Goal: Task Accomplishment & Management: Manage account settings

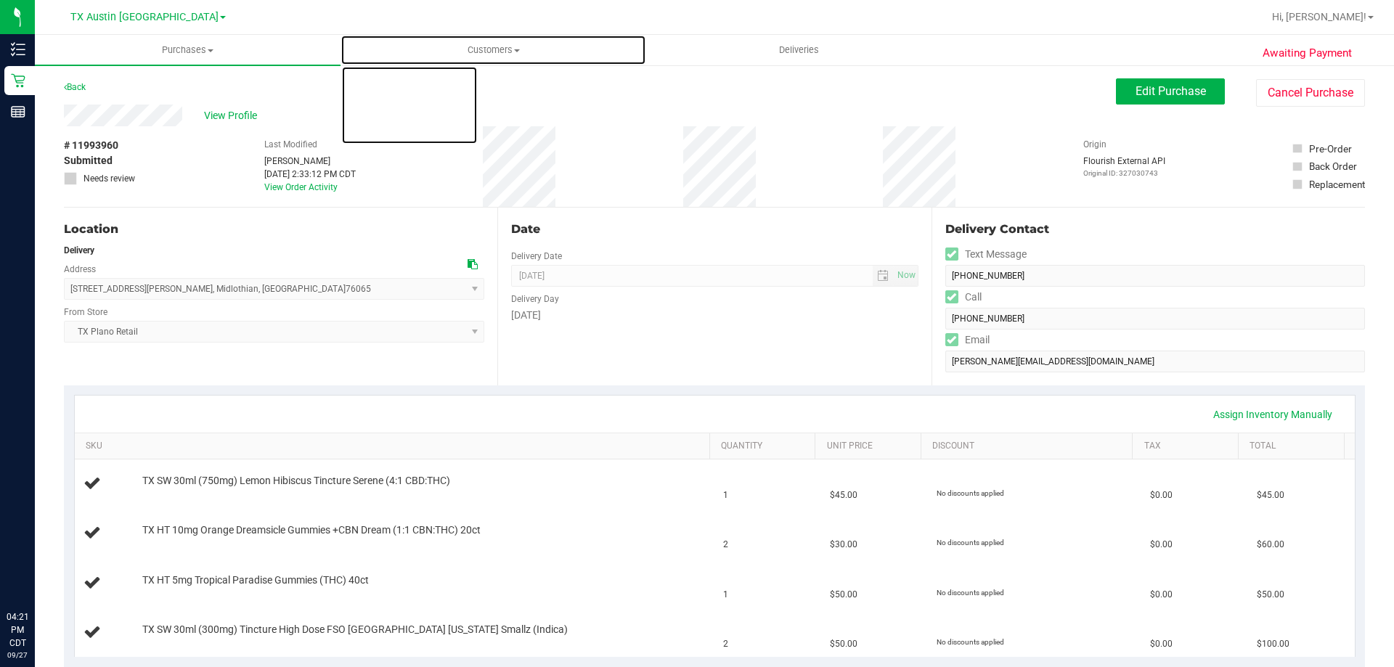
click at [484, 48] on span "Customers" at bounding box center [493, 50] width 304 height 13
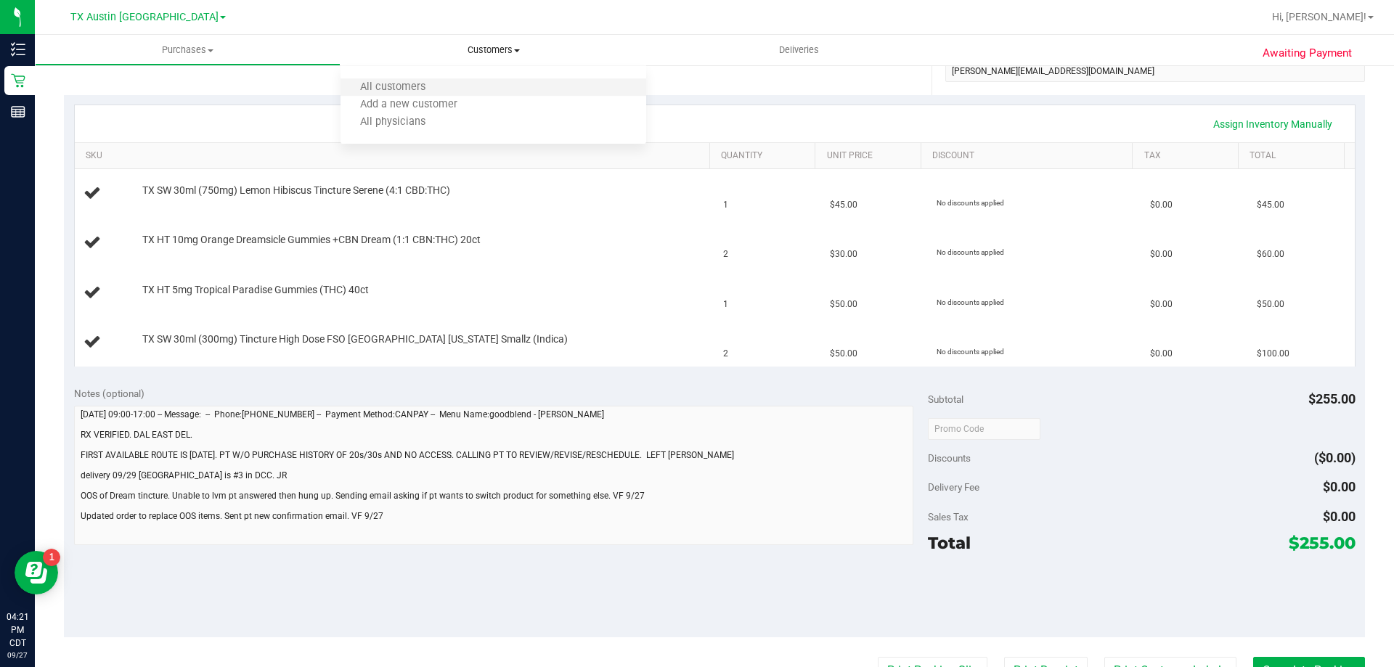
click at [485, 92] on li "All customers" at bounding box center [494, 87] width 306 height 17
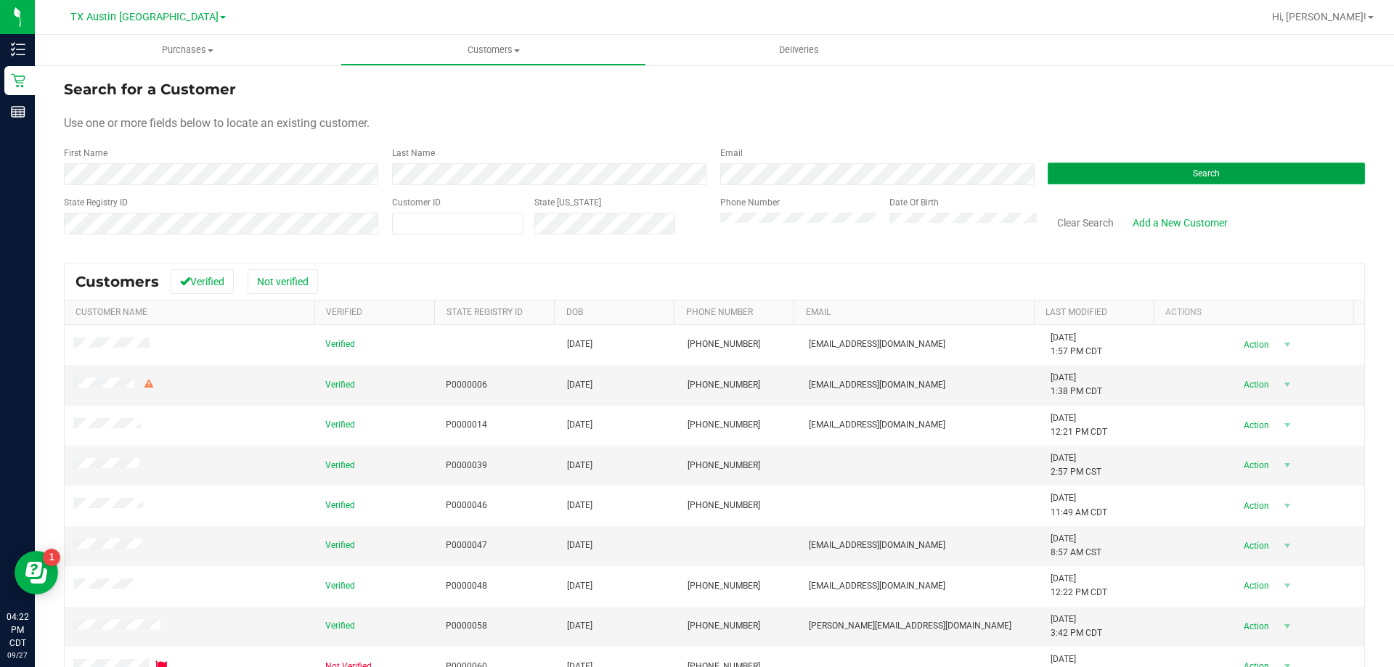
click at [1144, 174] on button "Search" at bounding box center [1206, 174] width 317 height 22
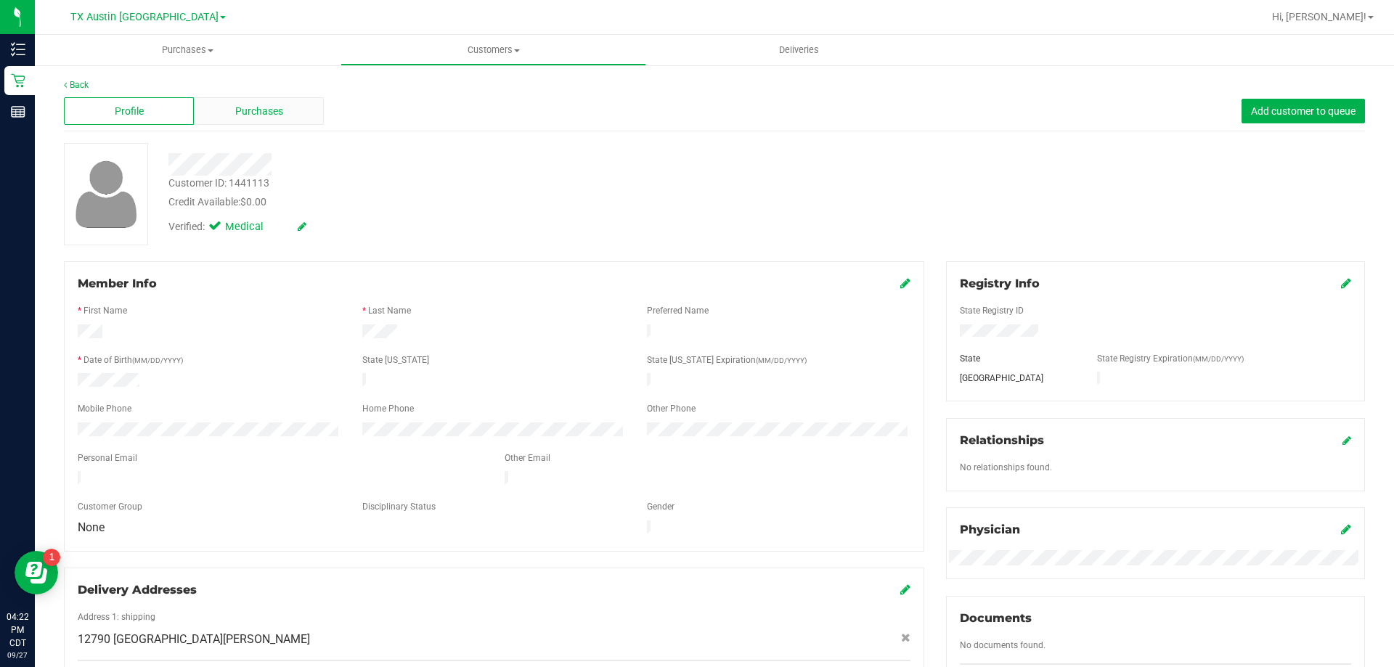
click at [279, 112] on span "Purchases" at bounding box center [259, 111] width 48 height 15
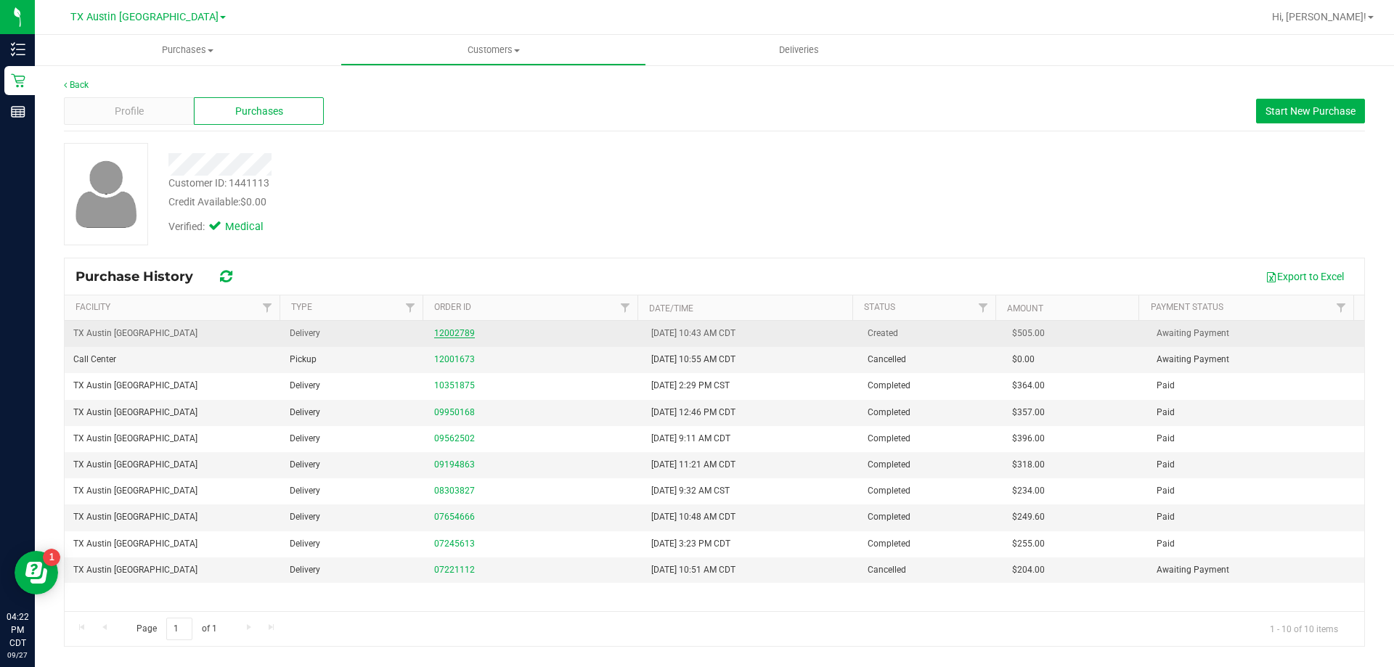
click at [460, 329] on link "12002789" at bounding box center [454, 333] width 41 height 10
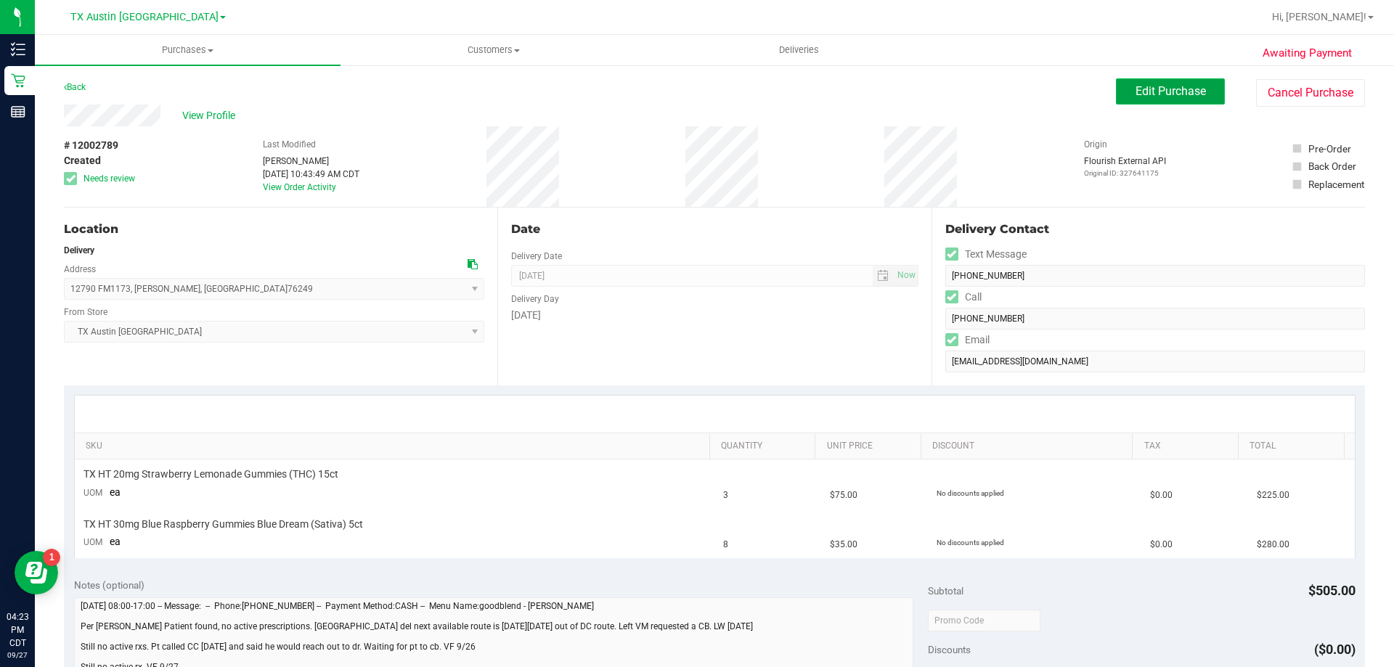
click at [1141, 94] on span "Edit Purchase" at bounding box center [1171, 91] width 70 height 14
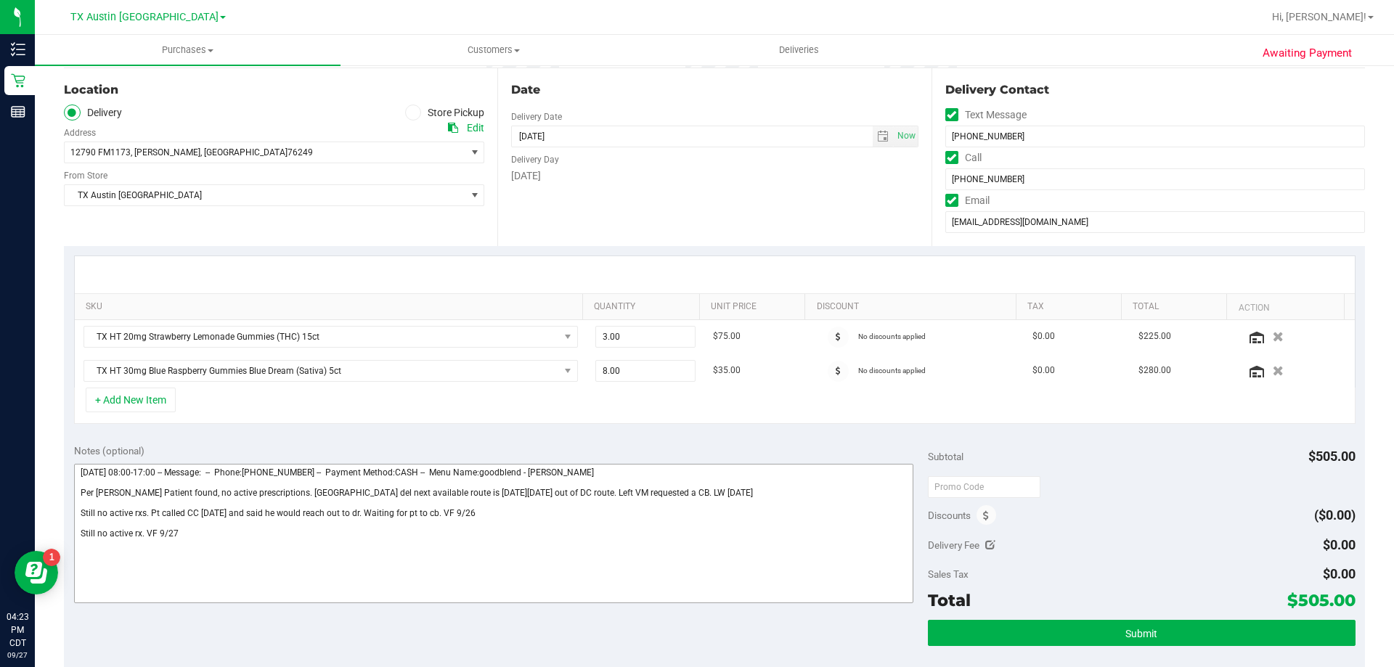
scroll to position [145, 0]
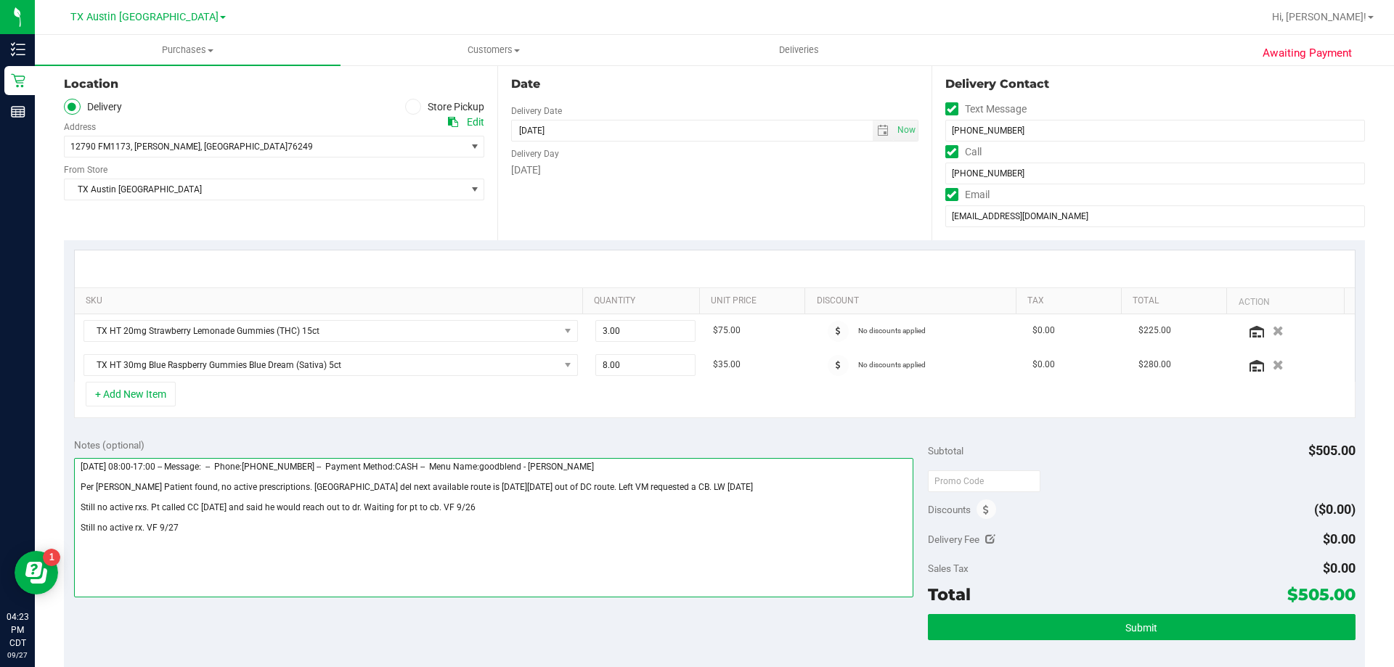
click at [272, 506] on textarea at bounding box center [494, 527] width 840 height 139
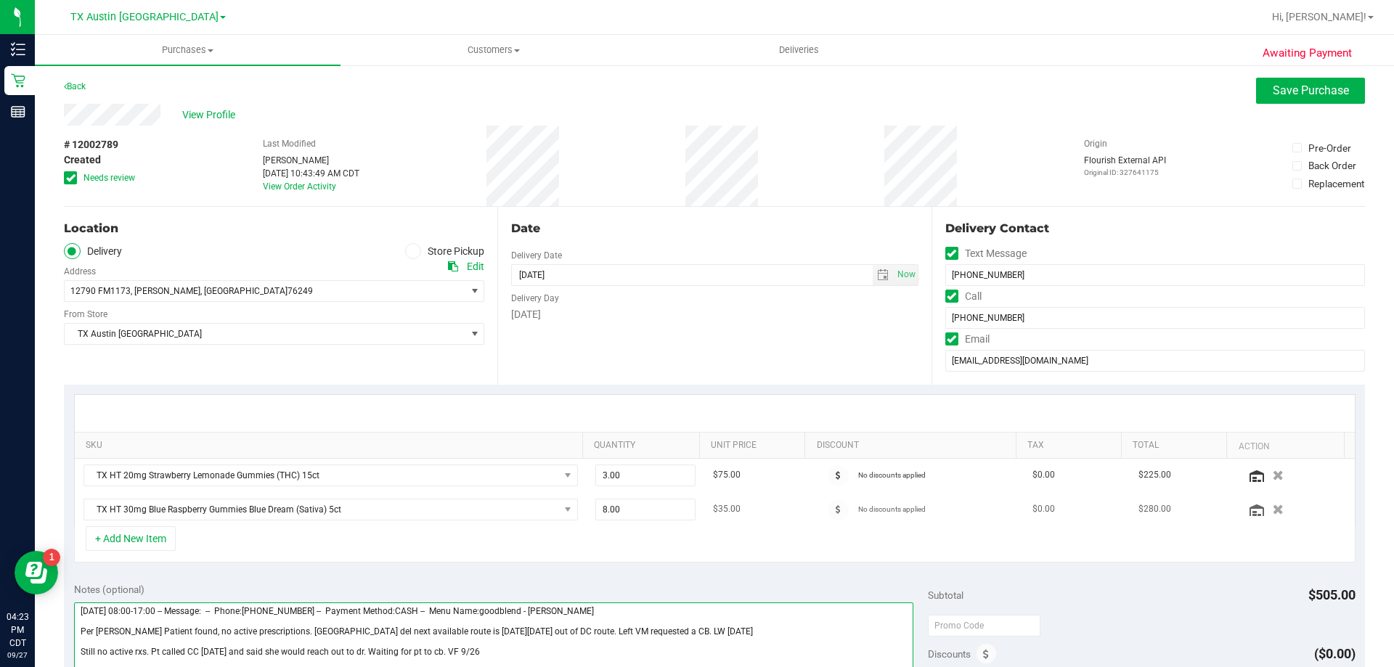
scroll to position [0, 0]
type textarea "[DATE] 08:00-17:00 -- Message: -- Phone:[PHONE_NUMBER] -- Payment Method:CASH -…"
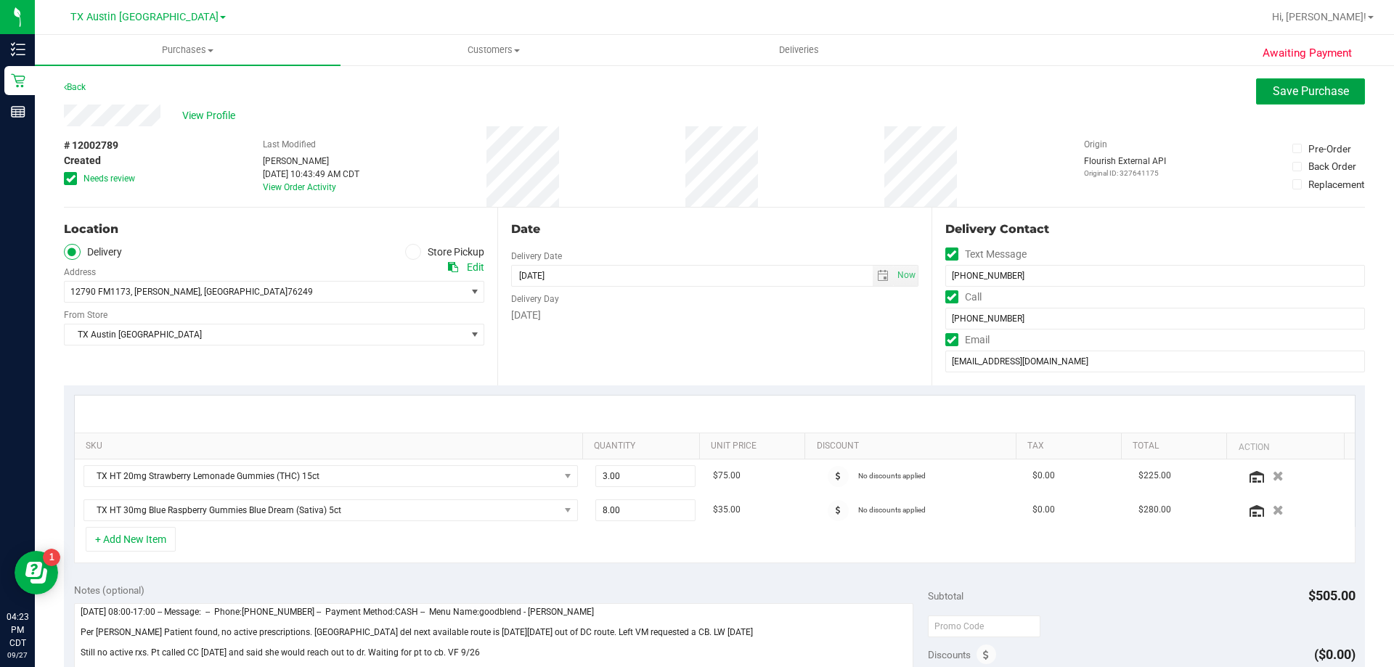
click at [1309, 89] on span "Save Purchase" at bounding box center [1311, 91] width 76 height 14
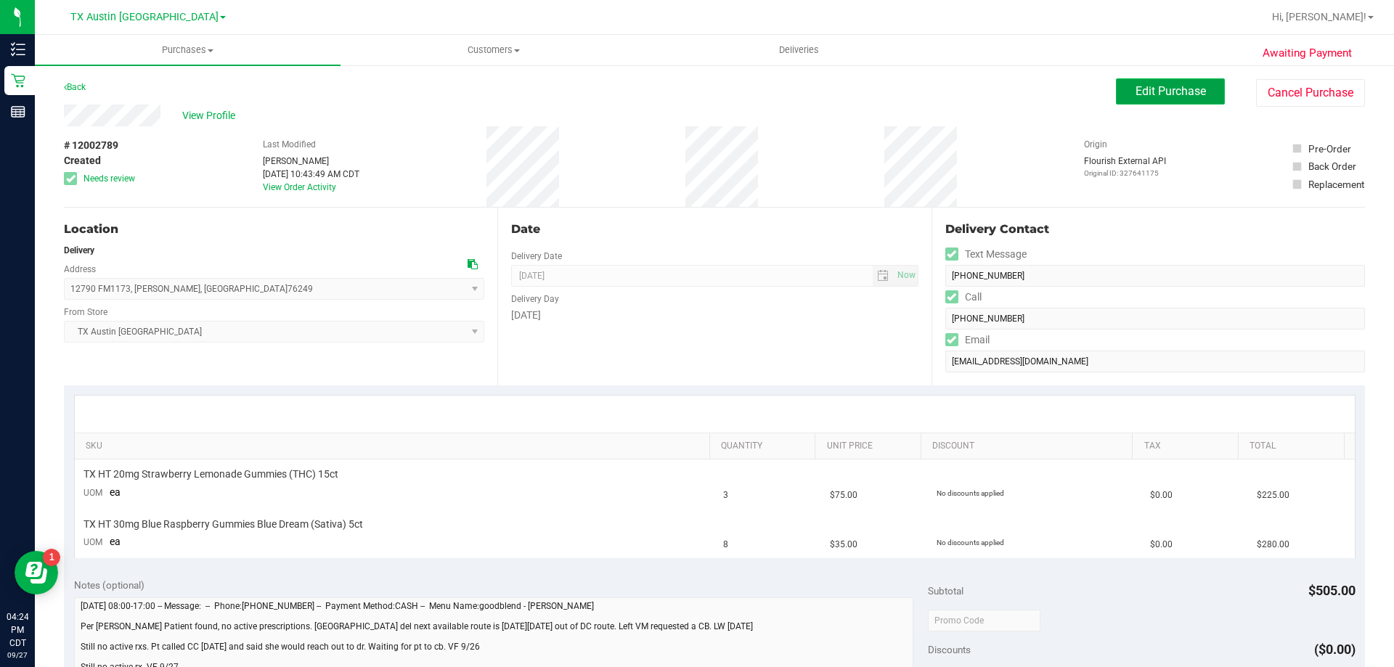
click at [1134, 100] on button "Edit Purchase" at bounding box center [1170, 91] width 109 height 26
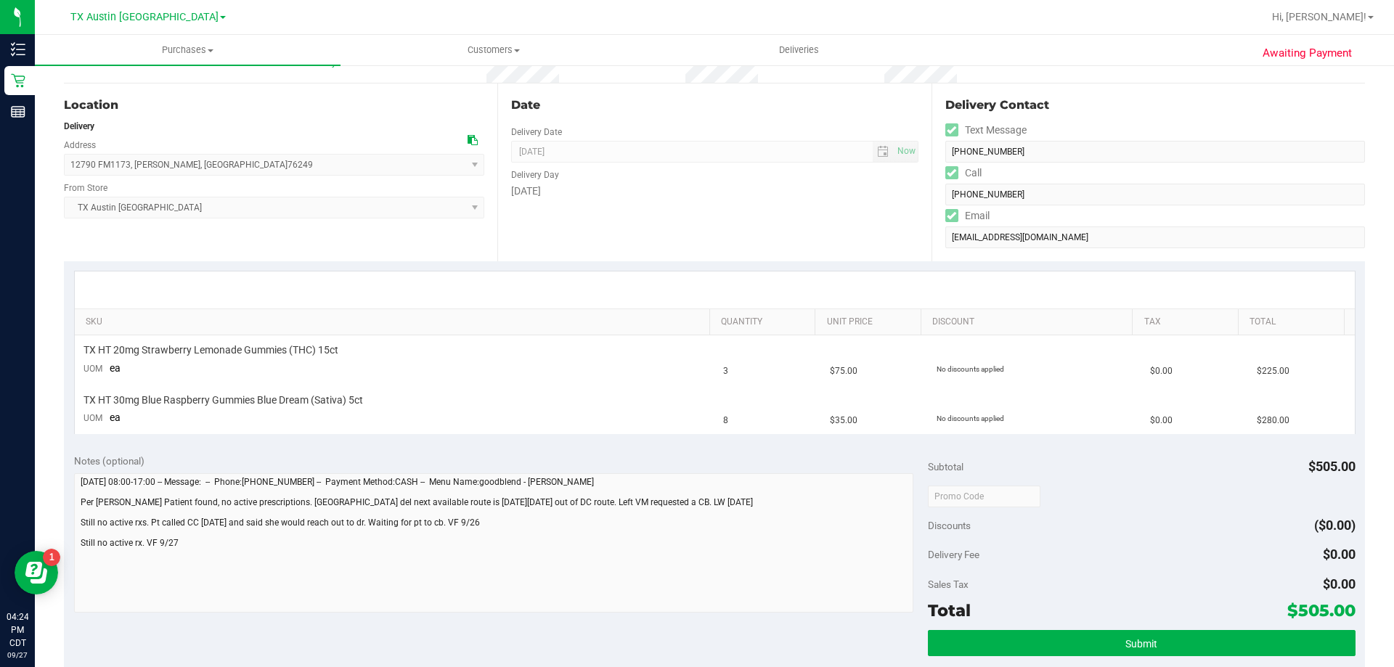
scroll to position [290, 0]
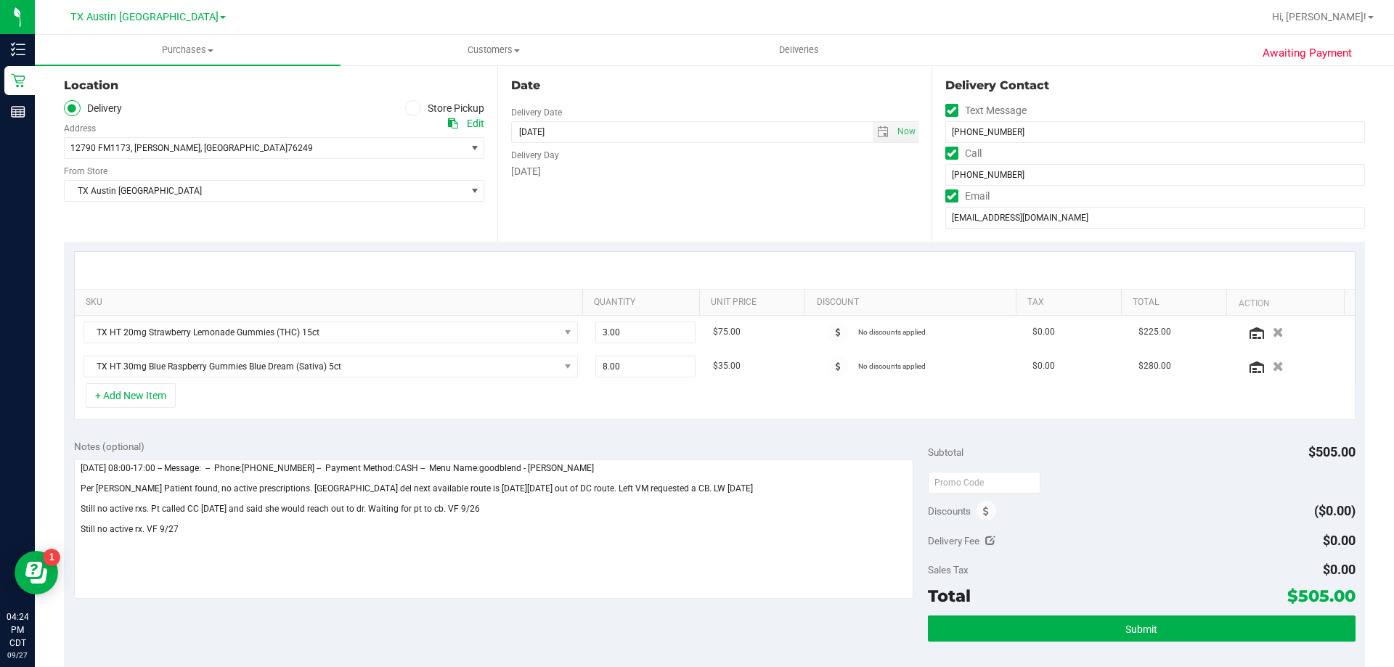
scroll to position [145, 0]
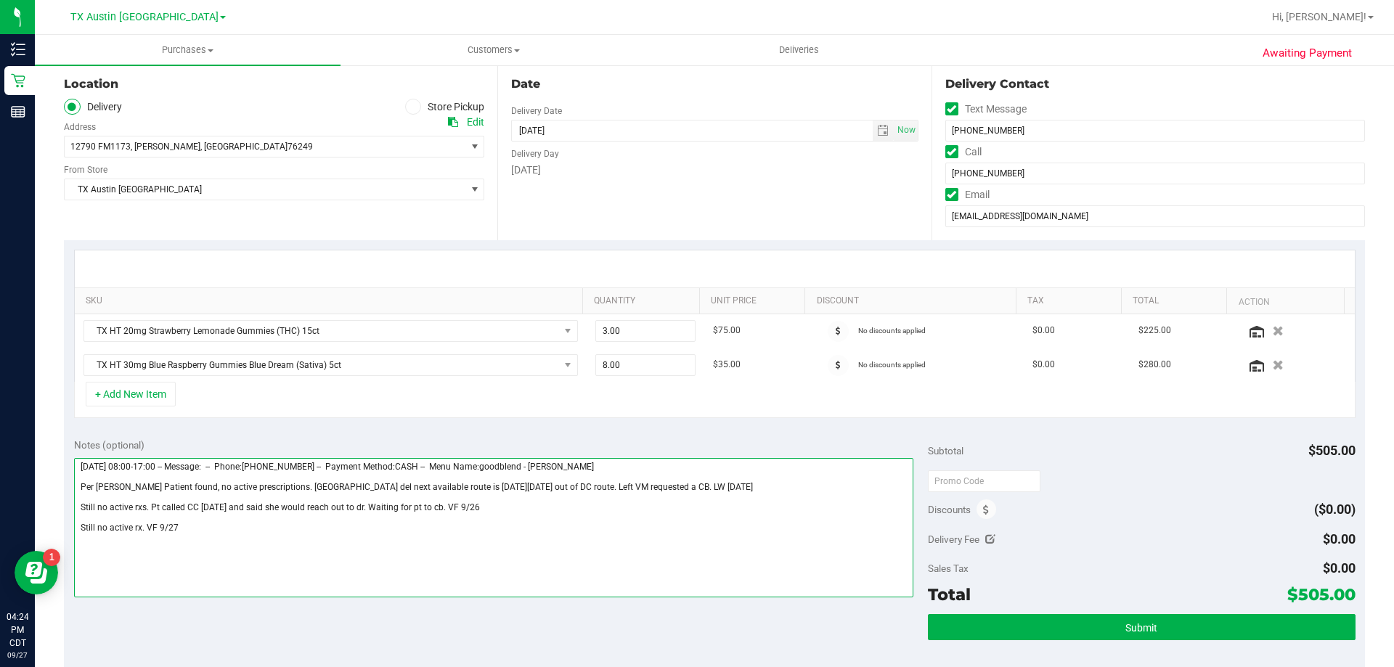
click at [190, 529] on textarea at bounding box center [494, 527] width 840 height 139
paste textarea "Pt spoke w/ dr. [DATE] but rx is not in yet. Adv to check back [DATE]. VF 9/27"
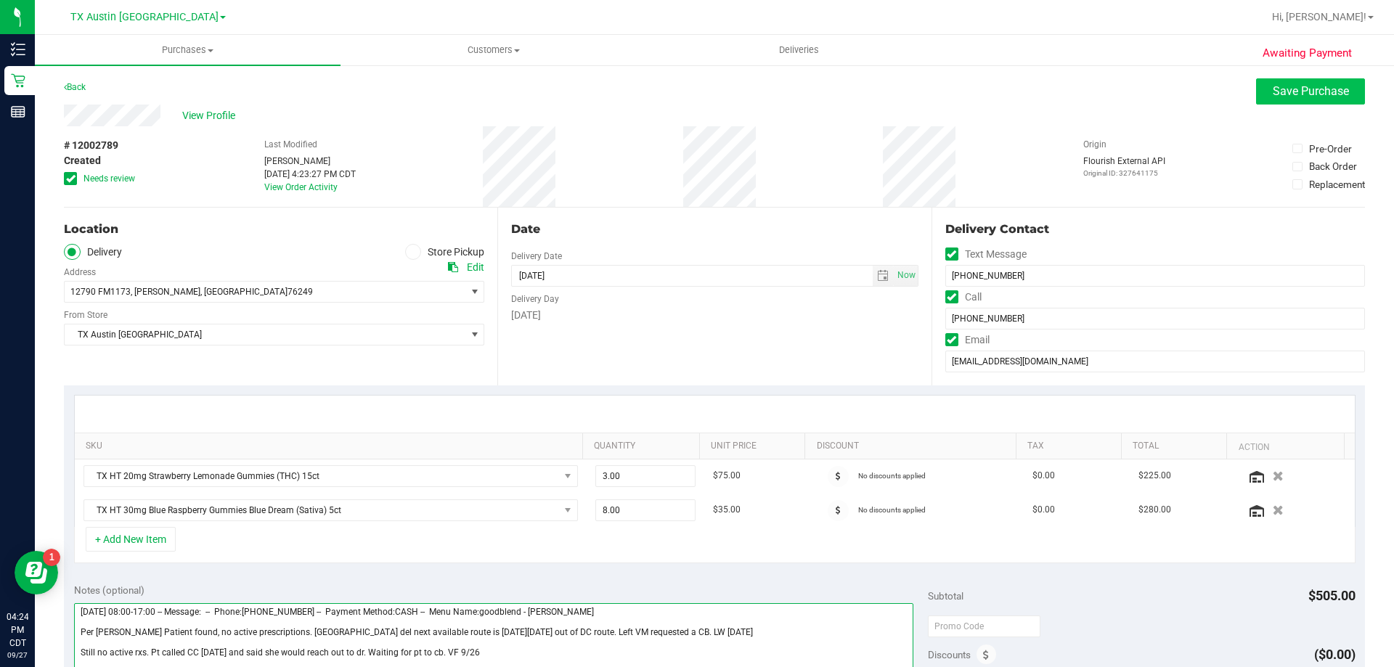
type textarea "[DATE] 08:00-17:00 -- Message: -- Phone:[PHONE_NUMBER] -- Payment Method:CASH -…"
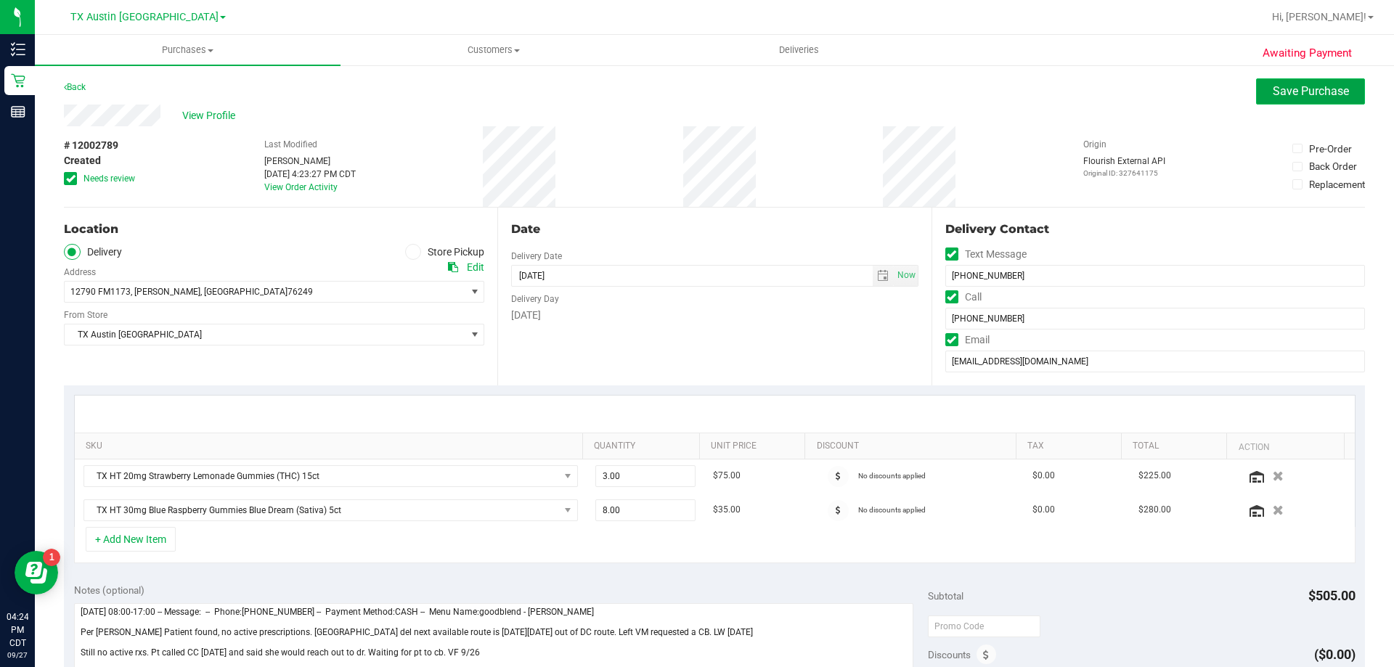
click at [1274, 99] on button "Save Purchase" at bounding box center [1310, 91] width 109 height 26
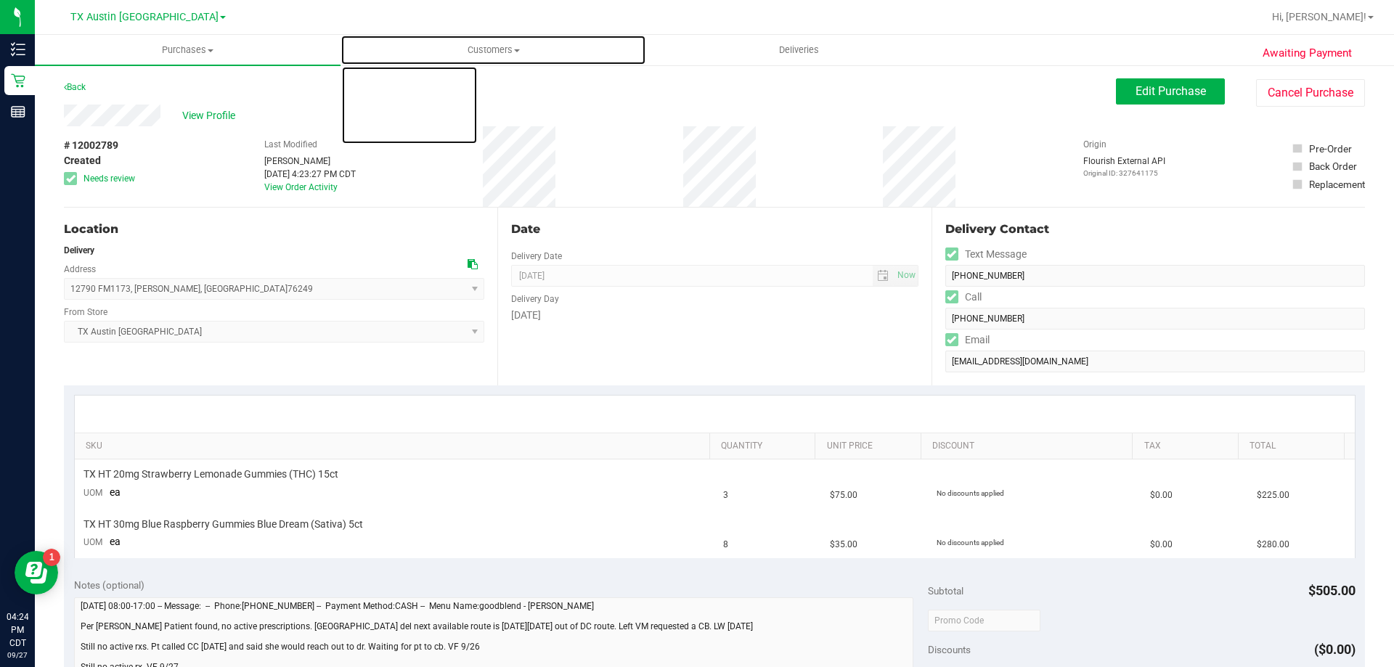
click at [503, 52] on span "Customers" at bounding box center [493, 50] width 304 height 13
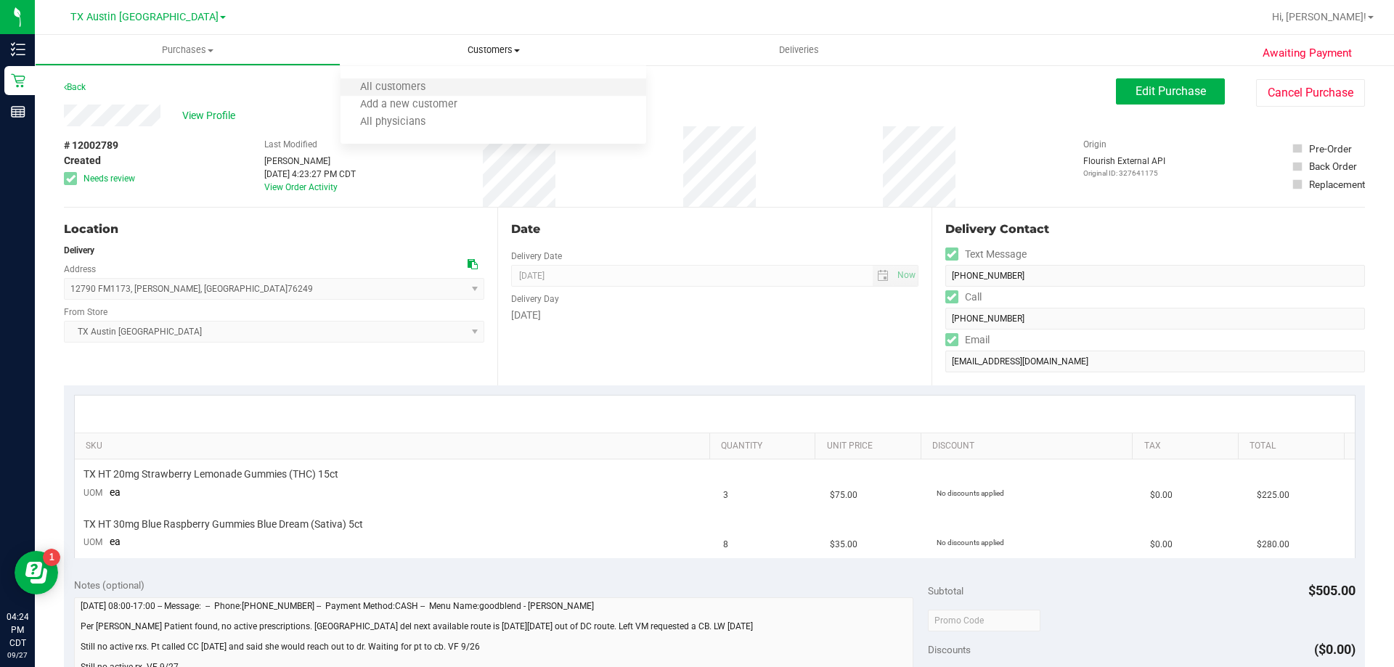
click at [495, 86] on li "All customers" at bounding box center [494, 87] width 306 height 17
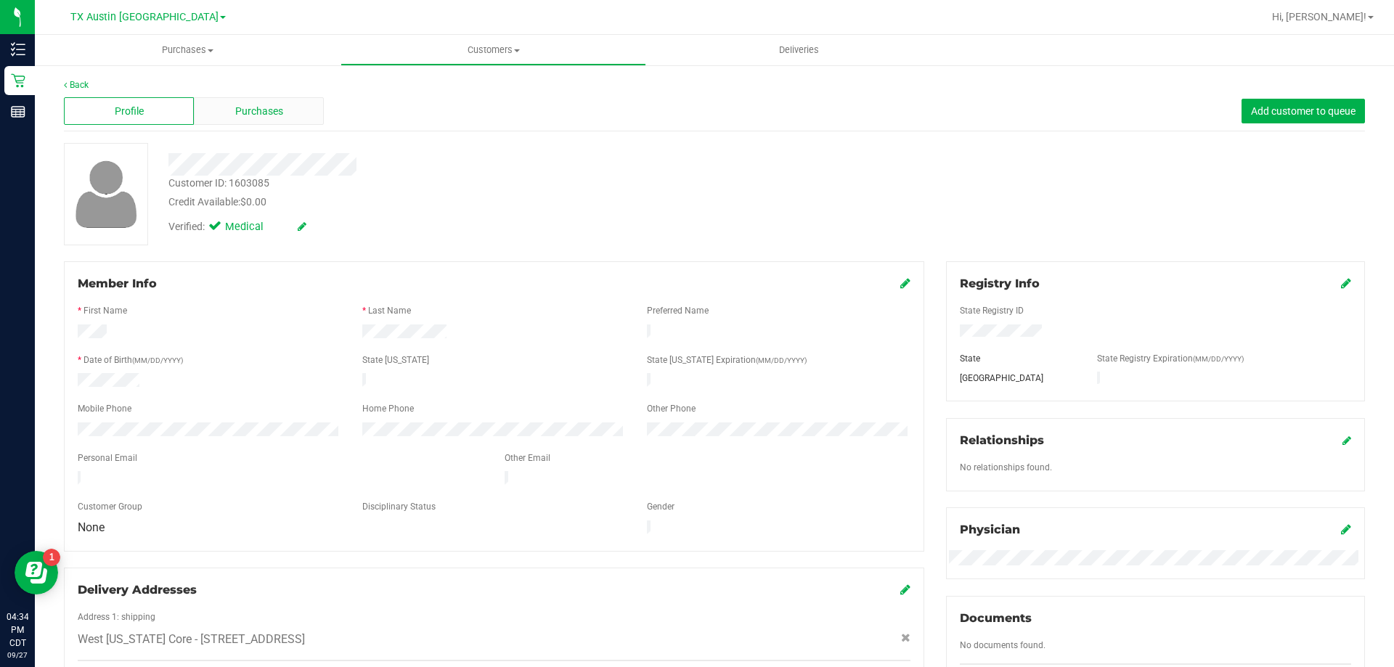
click at [293, 100] on div "Purchases" at bounding box center [259, 111] width 130 height 28
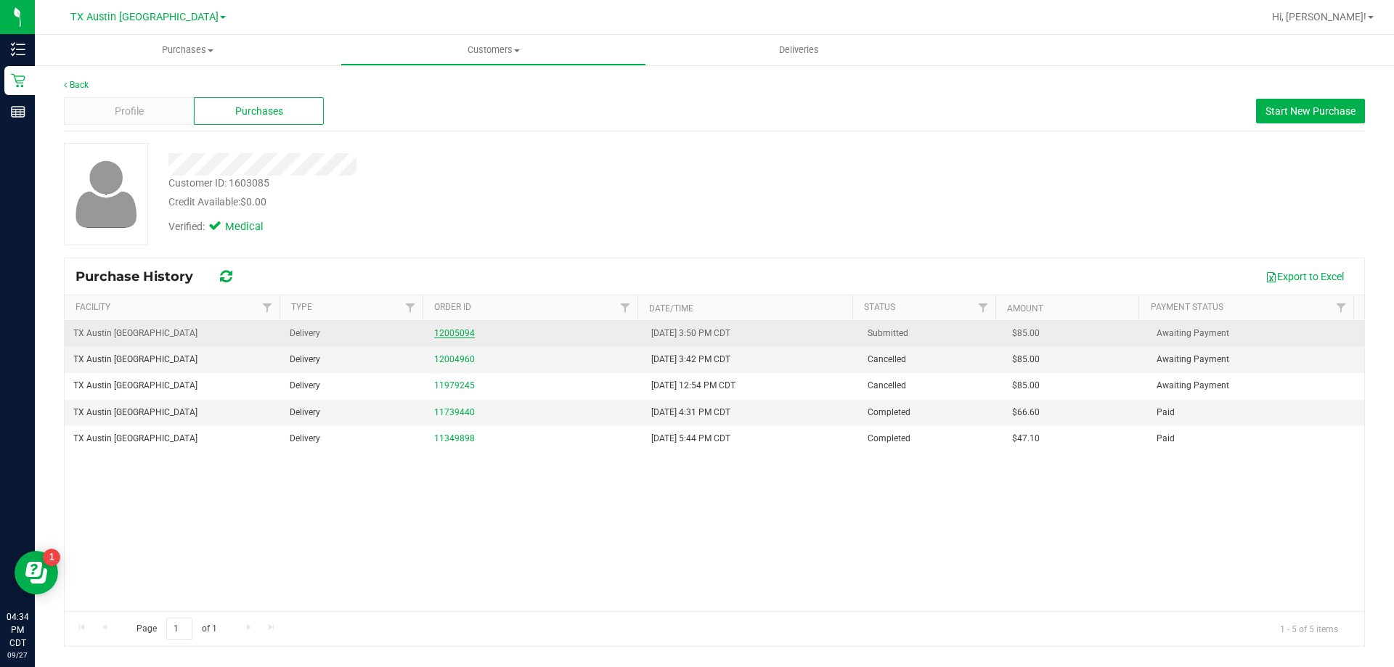
click at [458, 333] on link "12005094" at bounding box center [454, 333] width 41 height 10
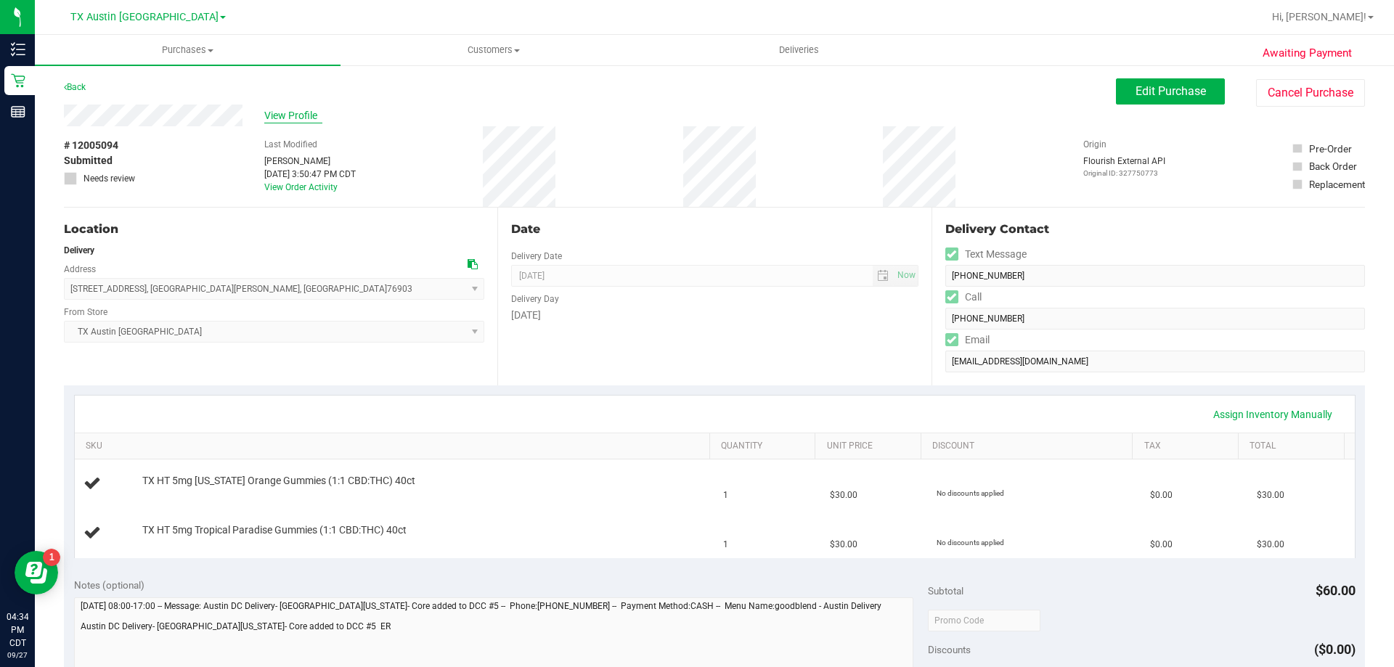
click at [300, 113] on span "View Profile" at bounding box center [293, 115] width 58 height 15
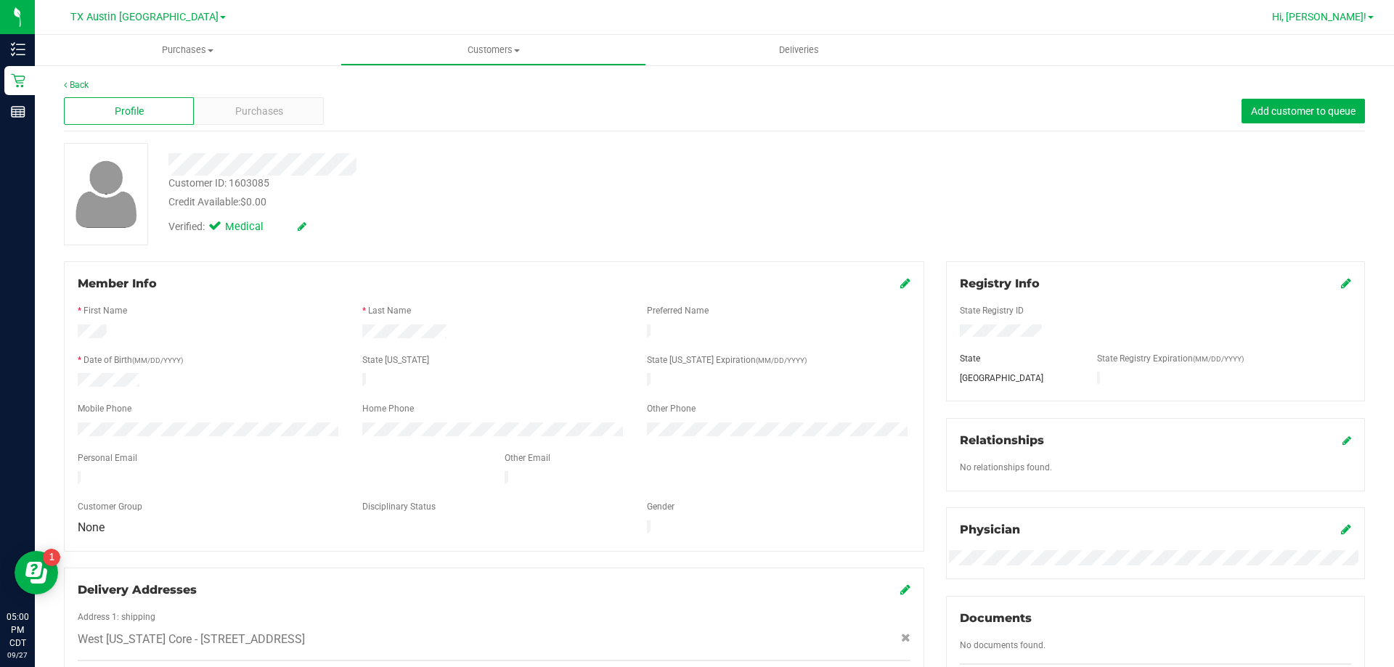
click at [1354, 22] on span "Hi, [PERSON_NAME]!" at bounding box center [1319, 17] width 94 height 12
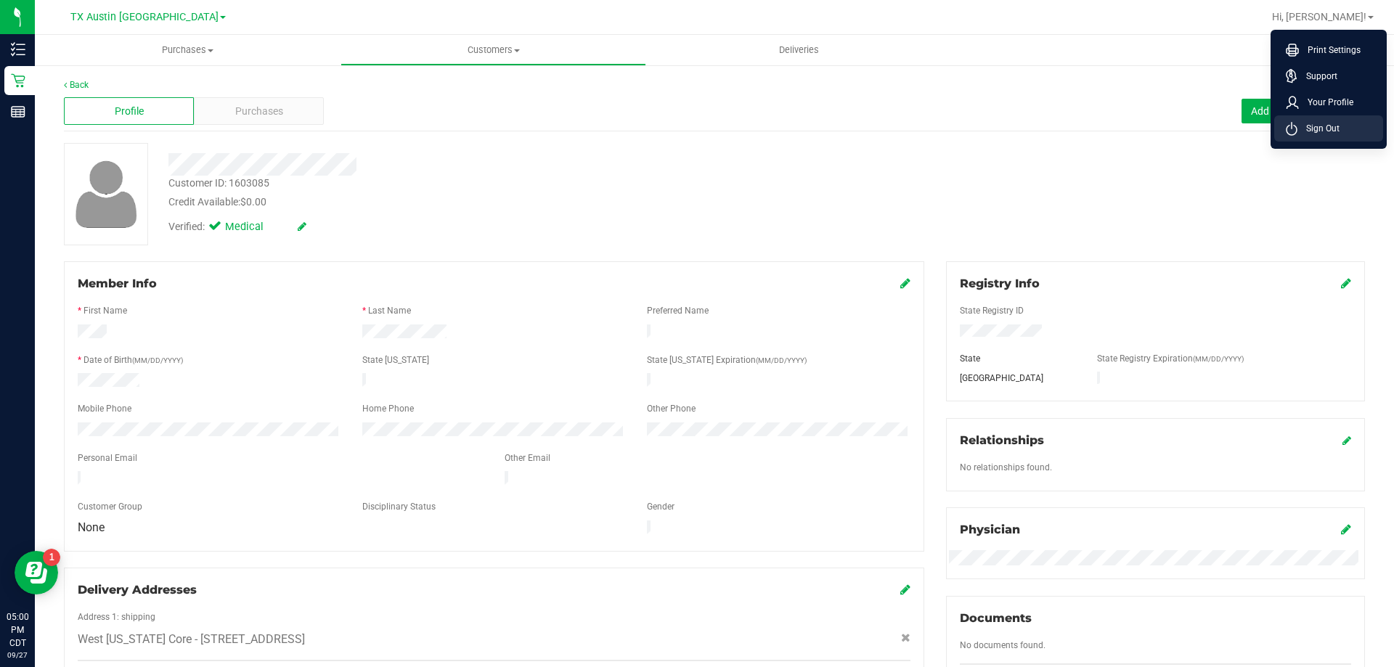
click at [1341, 129] on li "Sign Out" at bounding box center [1328, 128] width 109 height 26
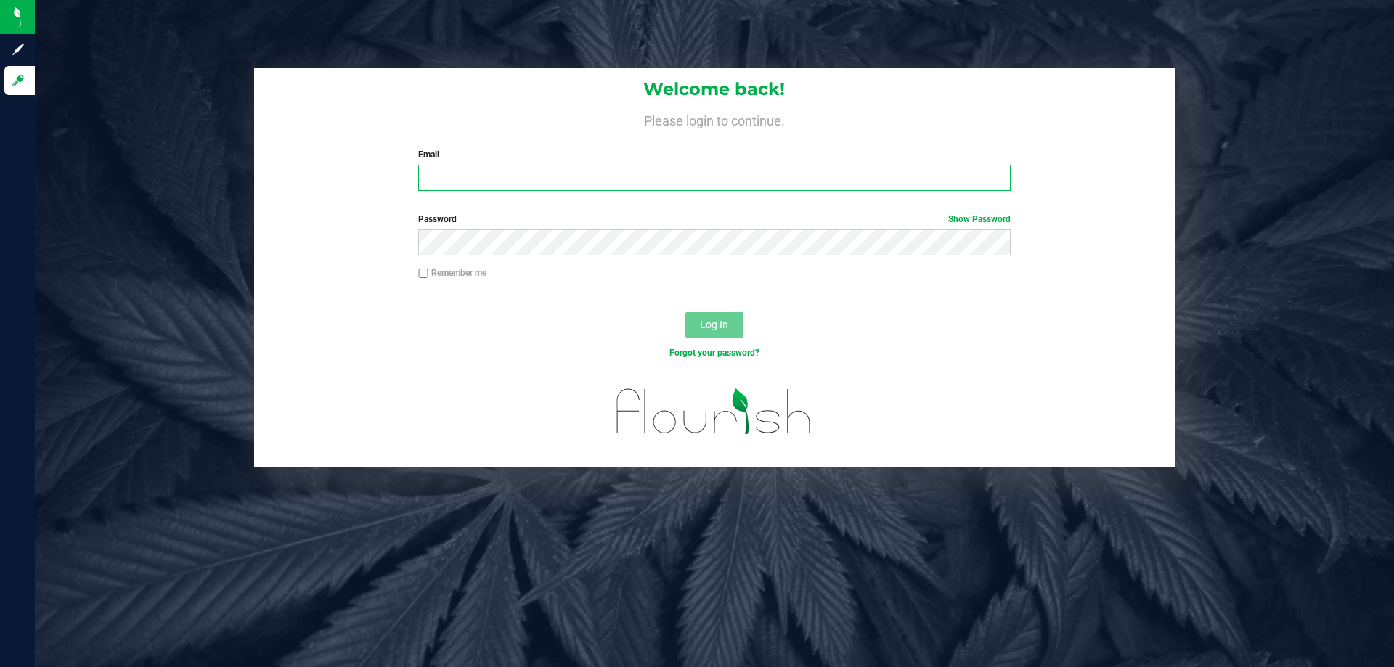
type input "[EMAIL_ADDRESS][DOMAIN_NAME]"
